Goal: Task Accomplishment & Management: Use online tool/utility

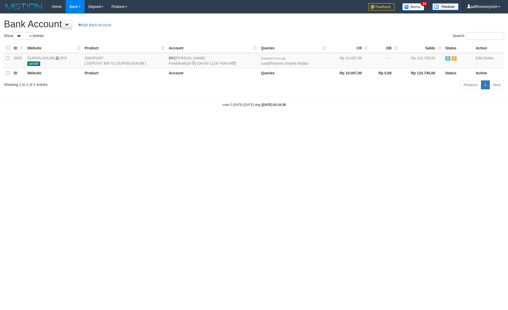
select select "***"
click at [296, 62] on link "Import Mutasi" at bounding box center [297, 63] width 22 height 4
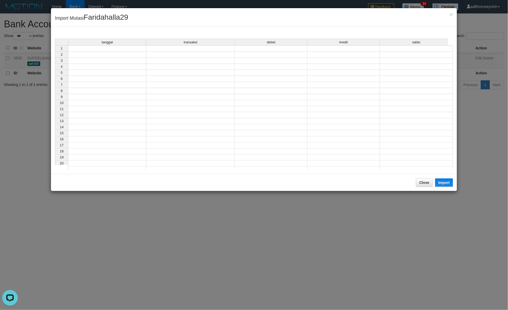
click at [138, 49] on td at bounding box center [107, 48] width 78 height 6
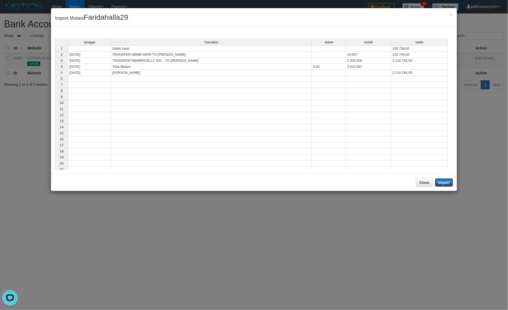
drag, startPoint x: 446, startPoint y: 184, endPoint x: 505, endPoint y: 182, distance: 58.9
click at [446, 183] on button "Import" at bounding box center [444, 183] width 18 height 8
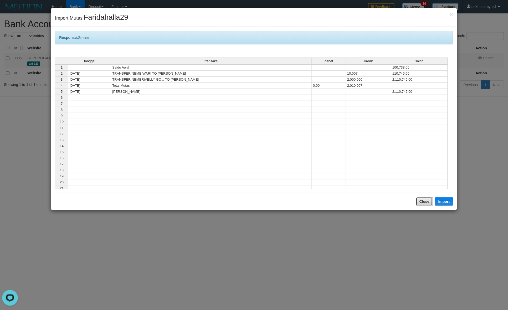
drag, startPoint x: 427, startPoint y: 203, endPoint x: 425, endPoint y: 189, distance: 14.3
click at [427, 202] on button "Close" at bounding box center [424, 201] width 17 height 9
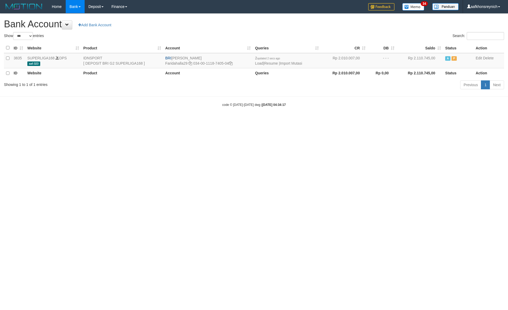
select select "***"
click at [459, 120] on html "Toggle navigation Home Bank Account List Load By Website Group [ISPORT] SUPERLI…" at bounding box center [254, 60] width 508 height 120
select select "***"
drag, startPoint x: 173, startPoint y: 57, endPoint x: 213, endPoint y: 56, distance: 40.5
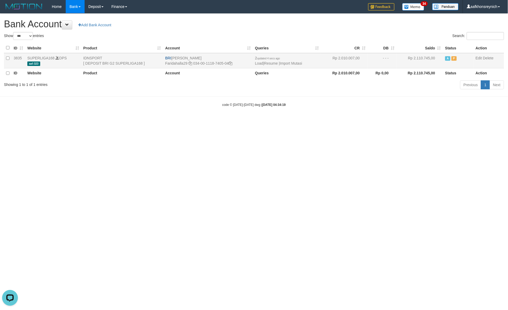
click at [213, 56] on td "BRI FARIDA HALLA Faridahalla29 034-00-1118-7405-04" at bounding box center [208, 60] width 90 height 15
copy td "[PERSON_NAME]"
click at [231, 64] on icon at bounding box center [231, 64] width 4 height 4
copy td "[PERSON_NAME]"
click at [289, 62] on link "Import Mutasi" at bounding box center [291, 63] width 22 height 4
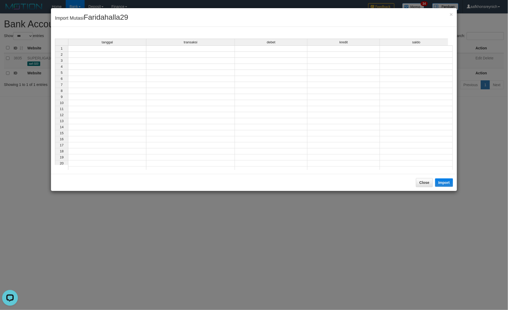
drag, startPoint x: 128, startPoint y: 48, endPoint x: 138, endPoint y: 53, distance: 11.2
click at [129, 48] on td at bounding box center [107, 48] width 78 height 6
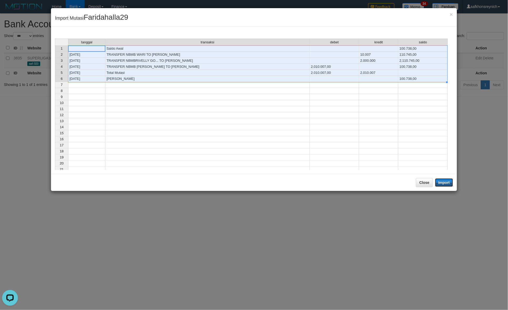
drag, startPoint x: 450, startPoint y: 184, endPoint x: 508, endPoint y: 182, distance: 57.9
click at [450, 183] on button "Import" at bounding box center [444, 183] width 18 height 8
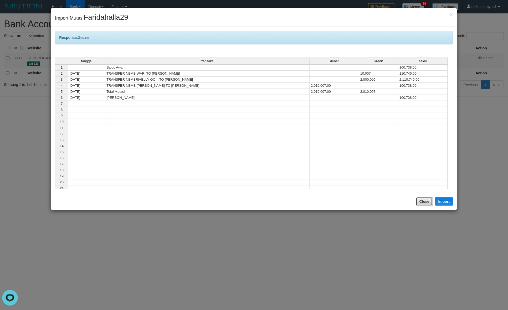
click at [427, 203] on button "Close" at bounding box center [424, 201] width 17 height 9
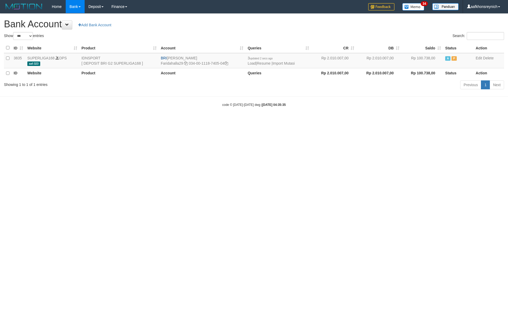
select select "***"
click at [291, 63] on link "Import Mutasi" at bounding box center [284, 63] width 22 height 4
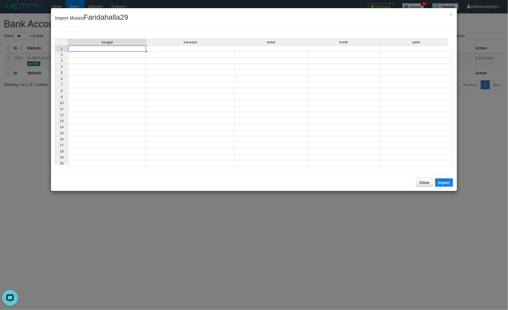
click at [140, 47] on td at bounding box center [107, 48] width 78 height 6
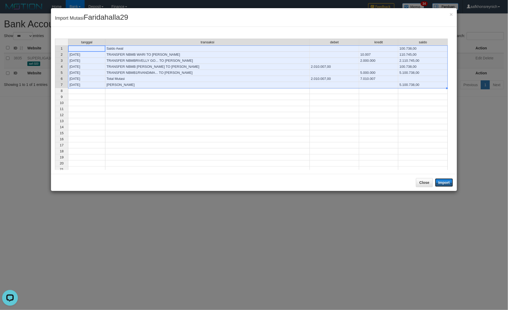
click at [442, 183] on button "Import" at bounding box center [444, 183] width 18 height 8
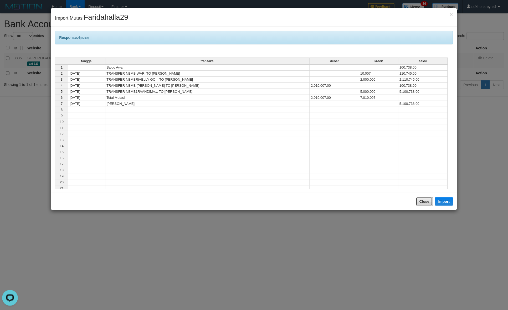
click at [424, 202] on button "Close" at bounding box center [424, 201] width 17 height 9
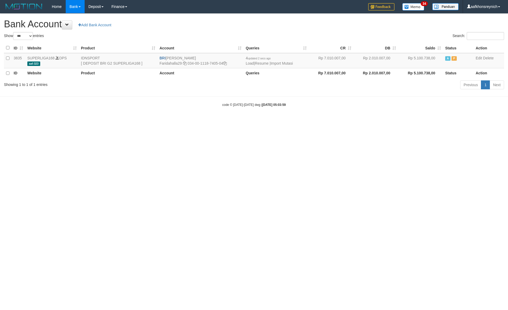
select select "***"
drag, startPoint x: 438, startPoint y: 163, endPoint x: 464, endPoint y: 138, distance: 35.3
click at [438, 120] on html "Toggle navigation Home Bank Account List Load By Website Group [ISPORT] SUPERLI…" at bounding box center [254, 60] width 508 height 120
select select "***"
click at [459, 120] on html "Toggle navigation Home Bank Account List Load By Website Group [ISPORT] SUPERLI…" at bounding box center [254, 60] width 508 height 120
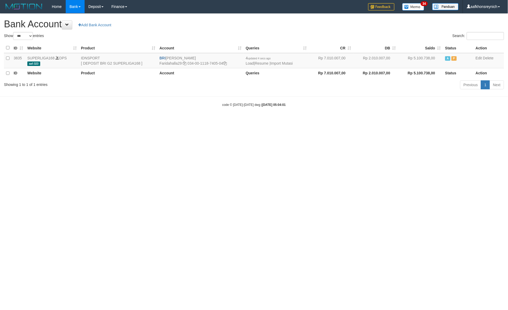
drag, startPoint x: 421, startPoint y: 181, endPoint x: 508, endPoint y: 174, distance: 87.3
click at [425, 120] on html "Toggle navigation Home Bank Account List Load By Website Group [ISPORT] SUPERLI…" at bounding box center [254, 60] width 508 height 120
select select "***"
drag, startPoint x: 166, startPoint y: 57, endPoint x: 197, endPoint y: 55, distance: 31.1
click at [197, 55] on td "BRI [PERSON_NAME] [GEOGRAPHIC_DATA]29 034-00-1118-7405-04" at bounding box center [201, 60] width 86 height 15
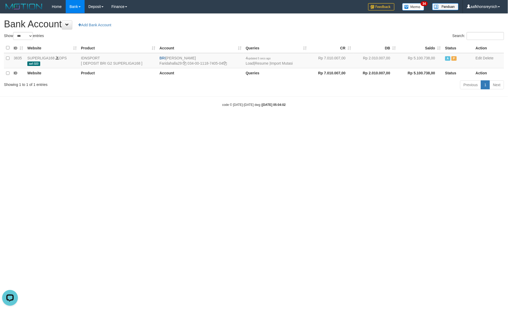
copy td "[PERSON_NAME]"
drag, startPoint x: 227, startPoint y: 64, endPoint x: 357, endPoint y: 93, distance: 133.1
click at [228, 64] on td "BRI [PERSON_NAME] [GEOGRAPHIC_DATA]29 034-00-1118-7405-04" at bounding box center [201, 60] width 86 height 15
copy td "[PERSON_NAME]"
click at [227, 62] on icon at bounding box center [225, 64] width 4 height 4
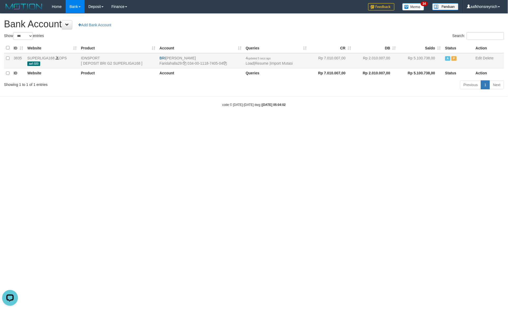
copy td "[PERSON_NAME]"
click at [281, 60] on td "4 updated 5 secs ago Load | Resume | Import Mutasi" at bounding box center [276, 60] width 65 height 15
click at [279, 62] on link "Import Mutasi" at bounding box center [282, 63] width 22 height 4
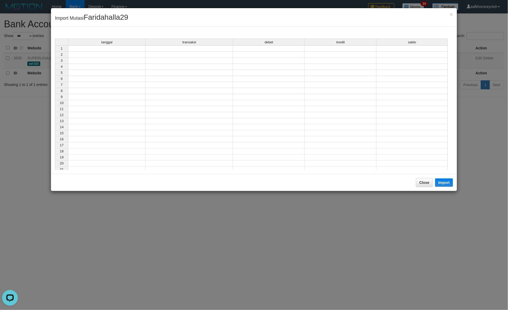
click at [128, 47] on td at bounding box center [107, 48] width 78 height 6
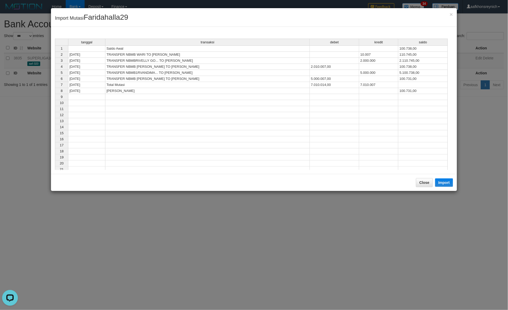
drag, startPoint x: 445, startPoint y: 188, endPoint x: 507, endPoint y: 187, distance: 62.9
click at [445, 187] on div "Close Import" at bounding box center [254, 182] width 406 height 17
click at [443, 183] on button "Import" at bounding box center [444, 183] width 18 height 8
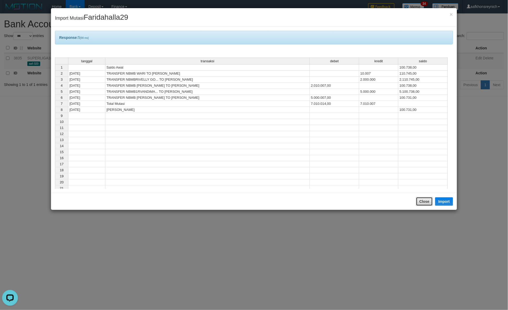
click at [427, 201] on button "Close" at bounding box center [424, 201] width 17 height 9
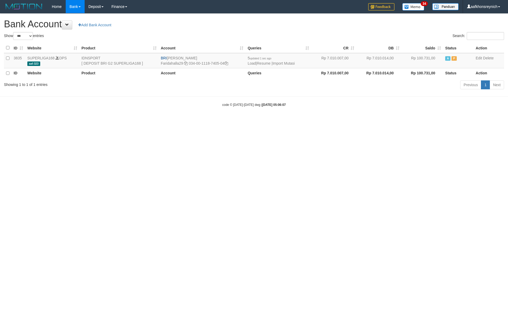
select select "***"
click at [412, 120] on html "Toggle navigation Home Bank Account List Load By Website Group [ISPORT] SUPERLI…" at bounding box center [254, 60] width 508 height 120
click at [295, 120] on html "Toggle navigation Home Bank Account List Load By Website Group [ISPORT] SUPERLI…" at bounding box center [254, 60] width 508 height 120
click at [282, 120] on html "Toggle navigation Home Bank Account List Load By Website Group [ISPORT] SUPERLI…" at bounding box center [254, 60] width 508 height 120
select select "***"
